Goal: Entertainment & Leisure: Consume media (video, audio)

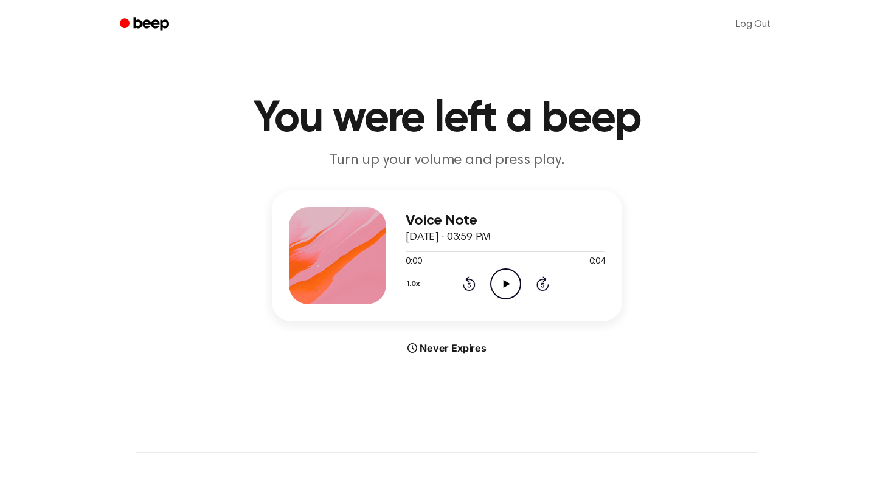
click at [501, 276] on icon "Play Audio" at bounding box center [505, 284] width 31 height 31
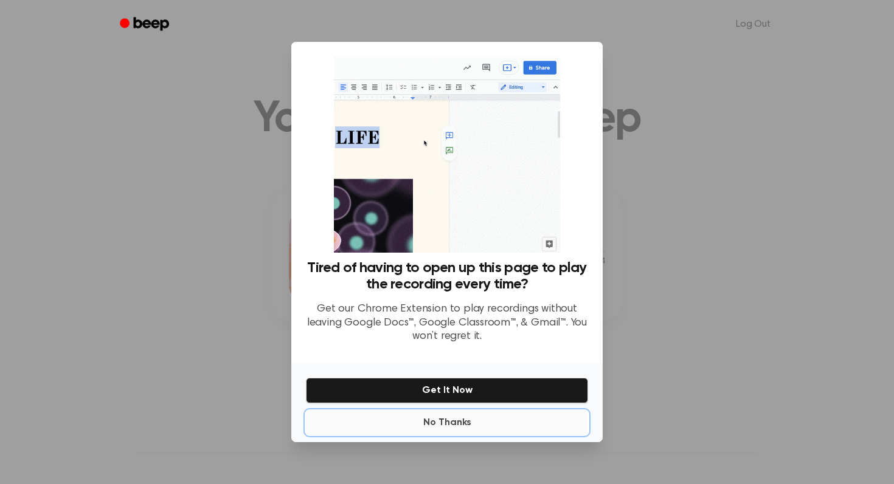
click at [437, 418] on button "No Thanks" at bounding box center [447, 423] width 282 height 24
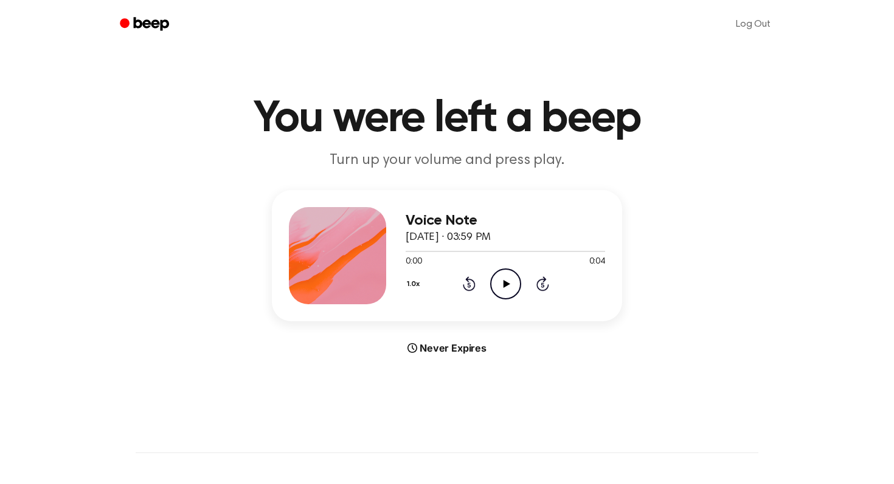
click at [497, 288] on icon "Play Audio" at bounding box center [505, 284] width 31 height 31
click at [514, 297] on icon "Play Audio" at bounding box center [505, 284] width 31 height 31
click at [514, 297] on icon "Pause Audio" at bounding box center [505, 284] width 31 height 31
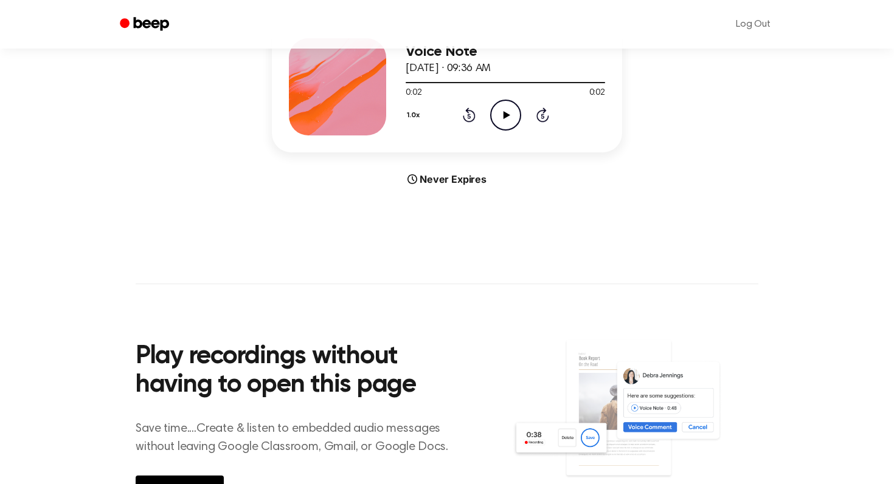
scroll to position [180, 0]
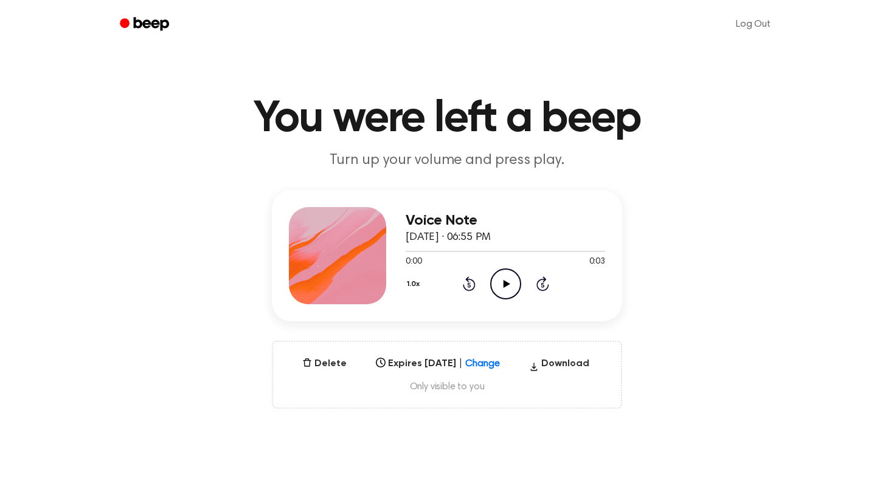
click at [499, 291] on icon "Play Audio" at bounding box center [505, 284] width 31 height 31
